Goal: Information Seeking & Learning: Learn about a topic

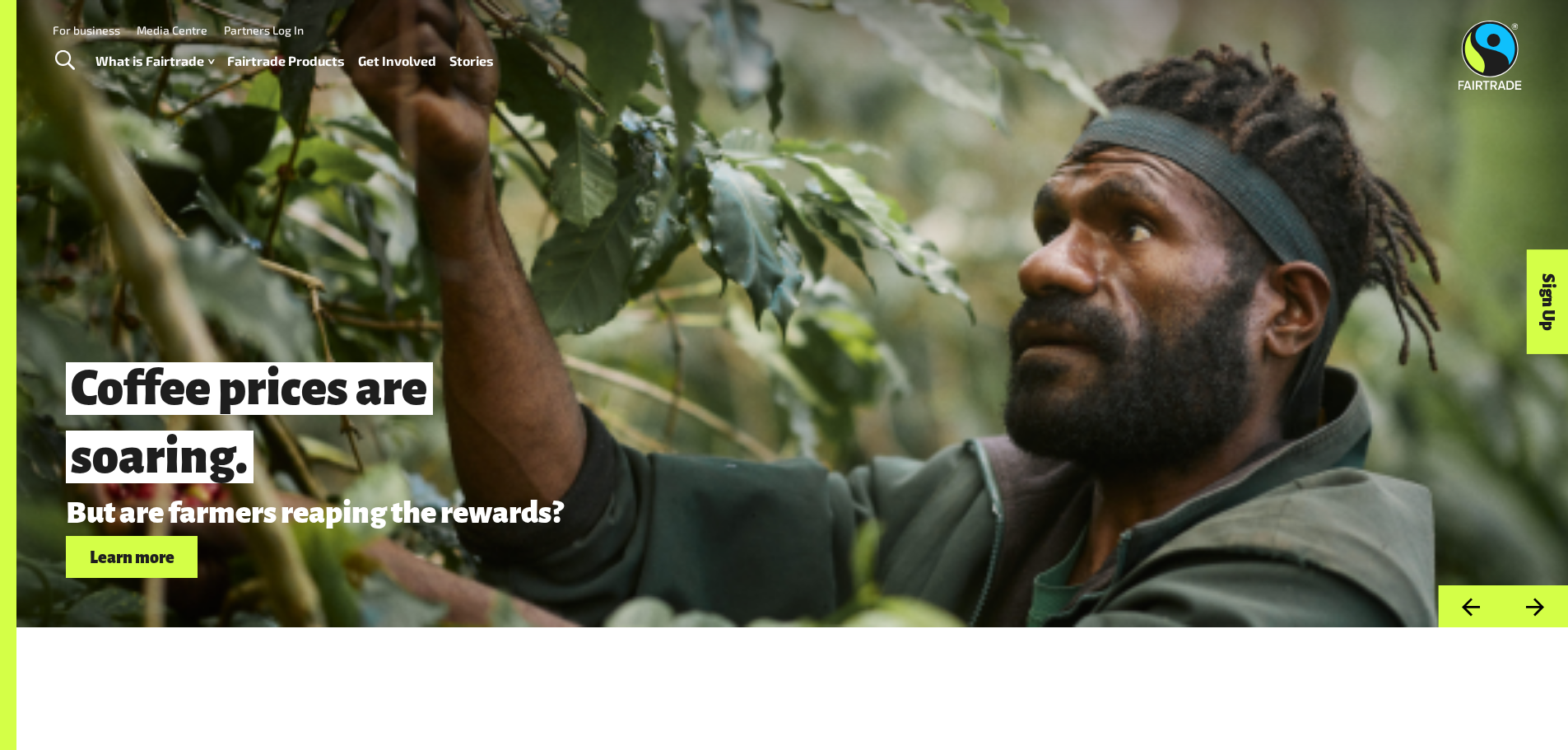
click at [267, 57] on link "Fairtrade Products" at bounding box center [286, 61] width 118 height 24
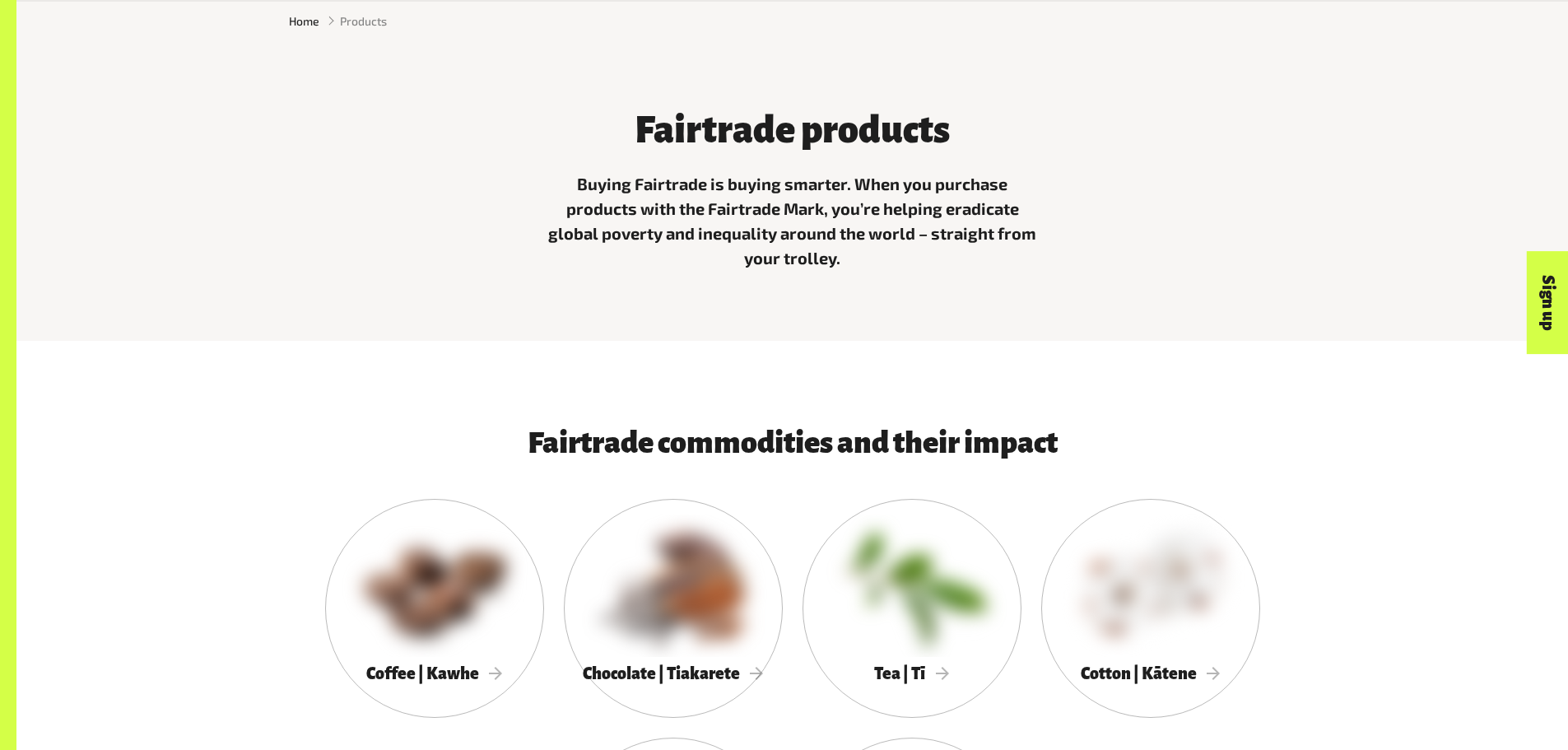
scroll to position [906, 0]
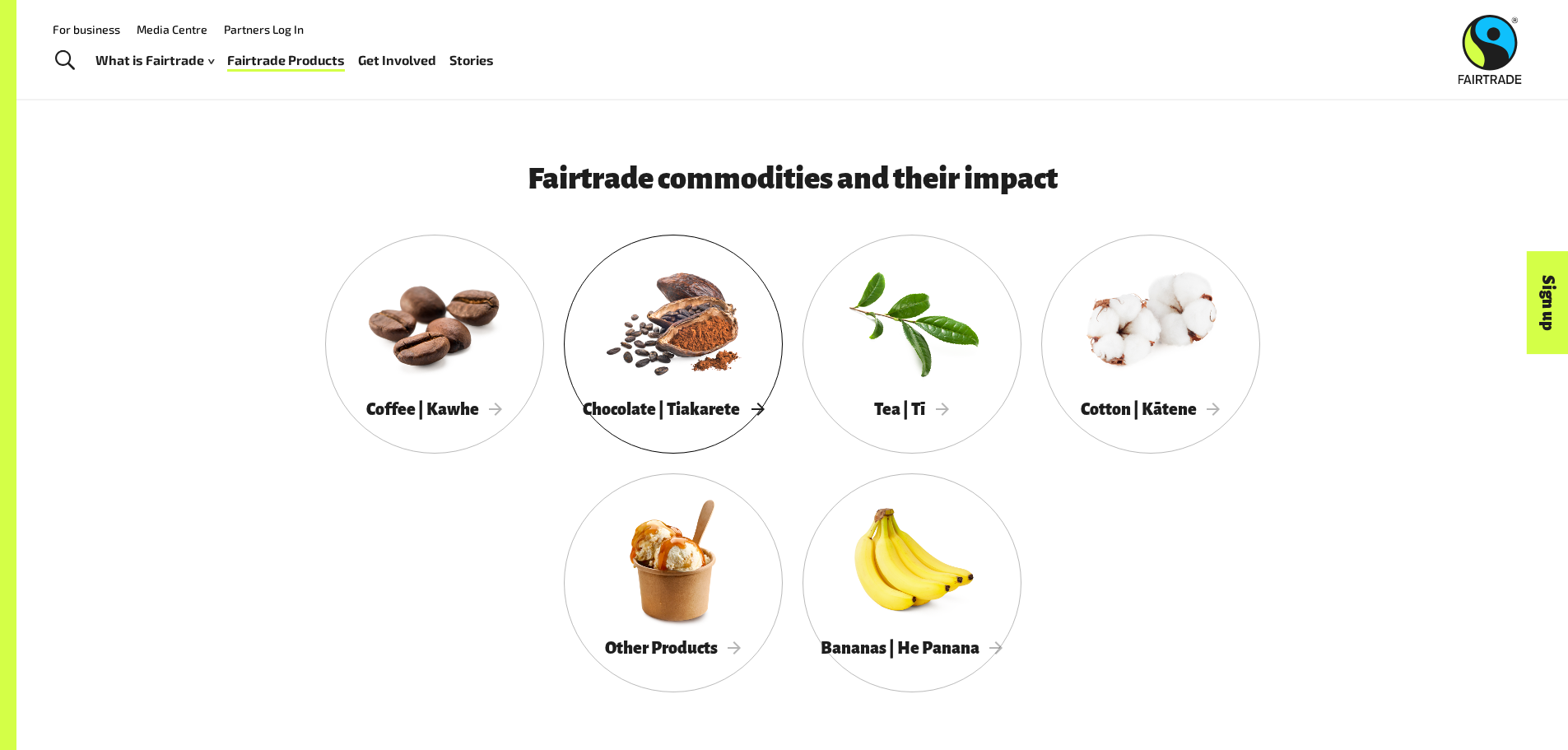
click at [620, 331] on div at bounding box center [673, 321] width 219 height 142
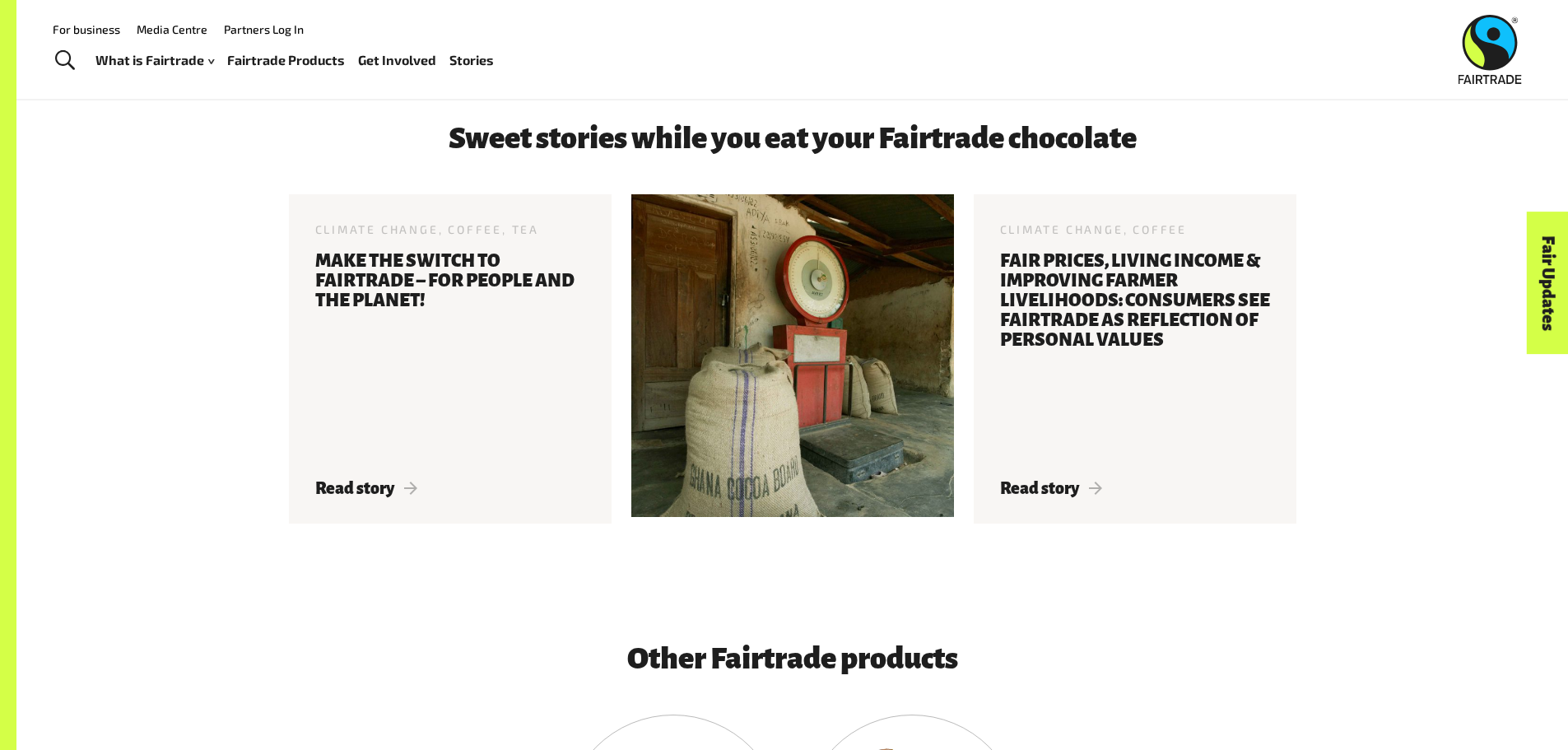
scroll to position [2553, 0]
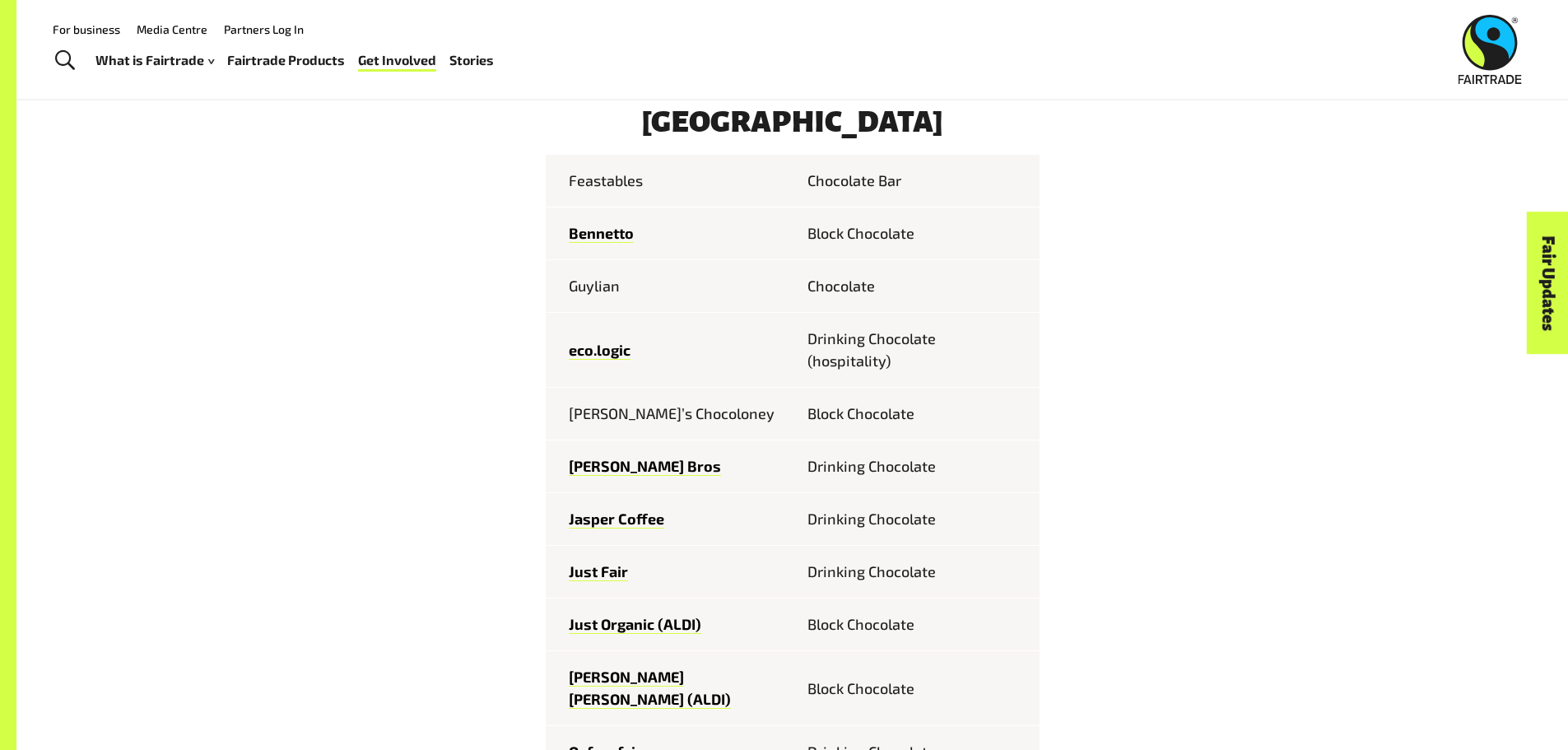
scroll to position [659, 0]
